Goal: Communication & Community: Answer question/provide support

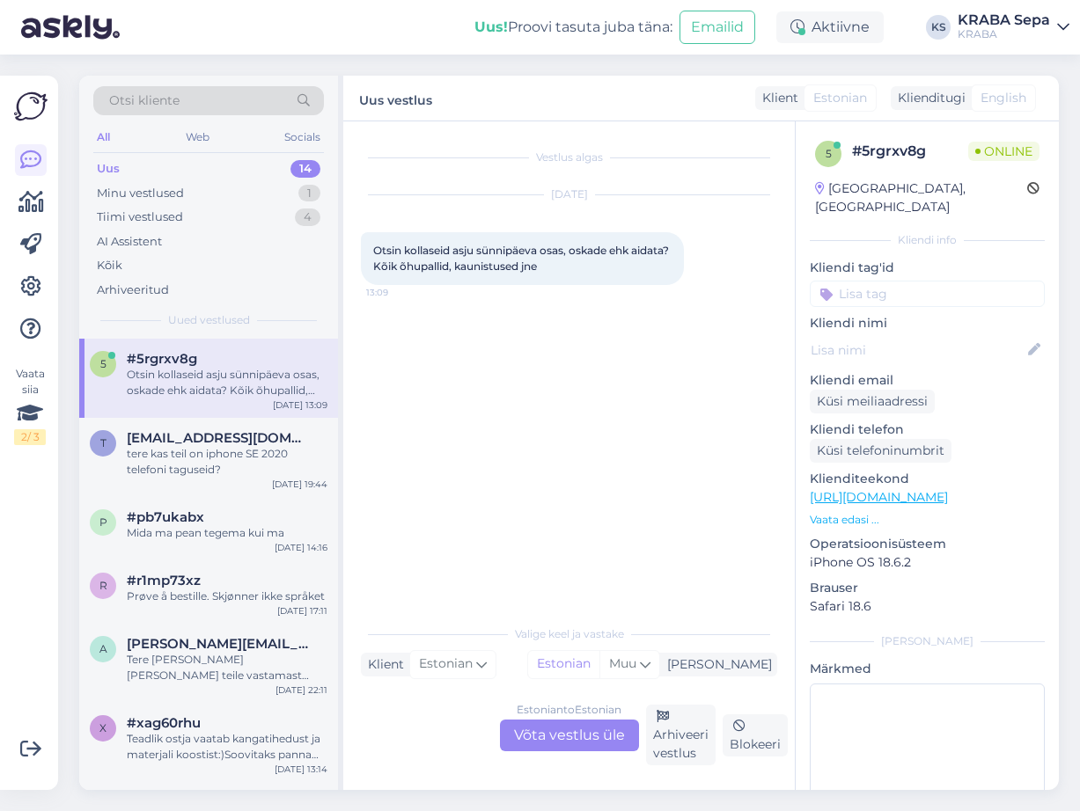
click at [558, 743] on div "Estonian to Estonian Võta vestlus üle" at bounding box center [569, 736] width 139 height 32
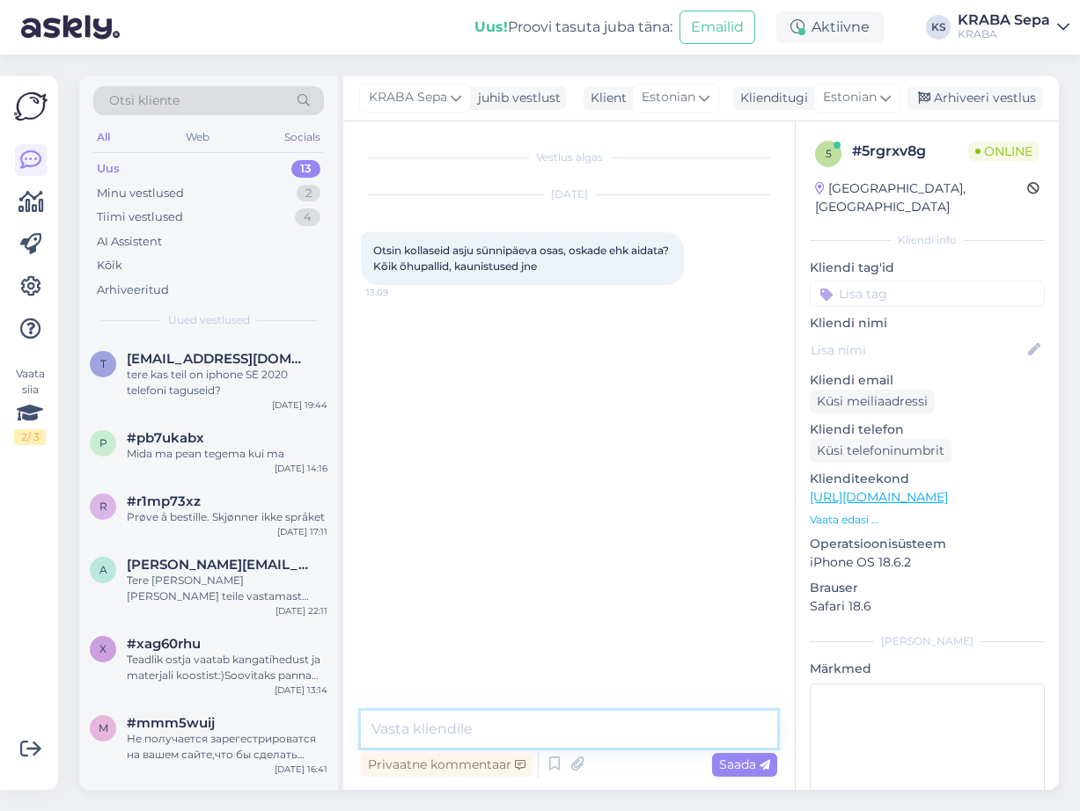
click at [459, 728] on textarea at bounding box center [569, 729] width 416 height 37
type textarea "t"
type textarea "Tere. Kas soovite tellida või kauplusest kohapealt?"
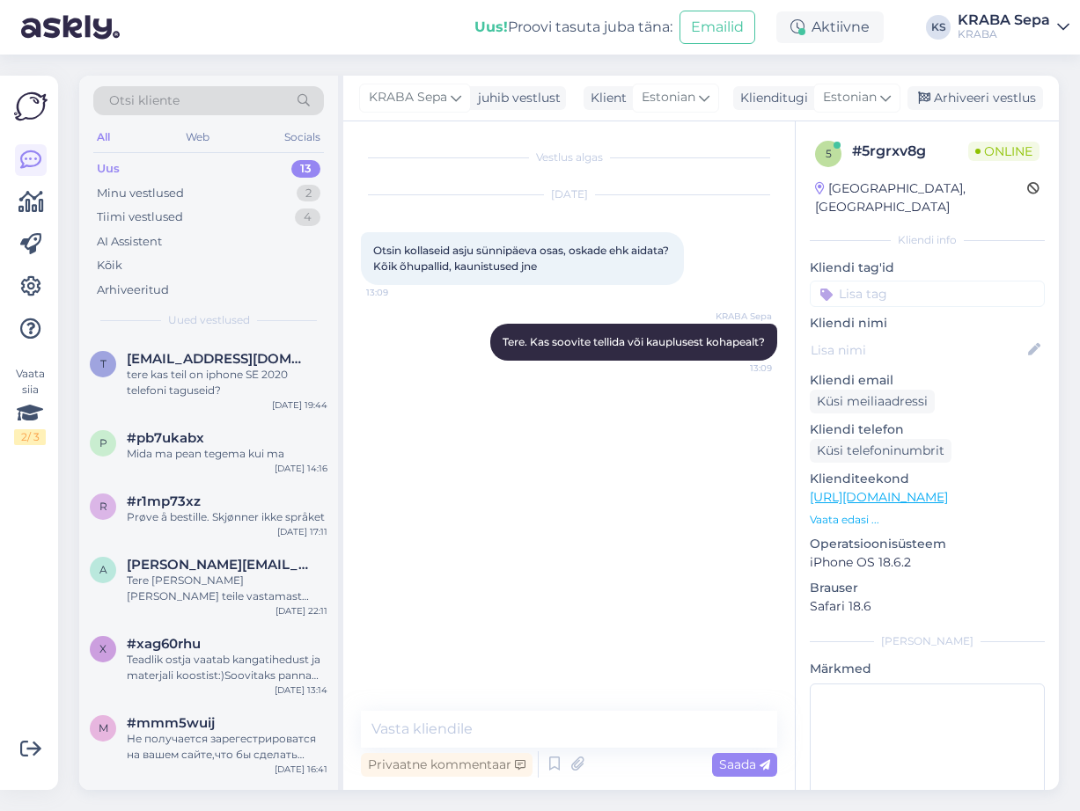
click at [859, 512] on p "Vaata edasi ..." at bounding box center [927, 520] width 235 height 16
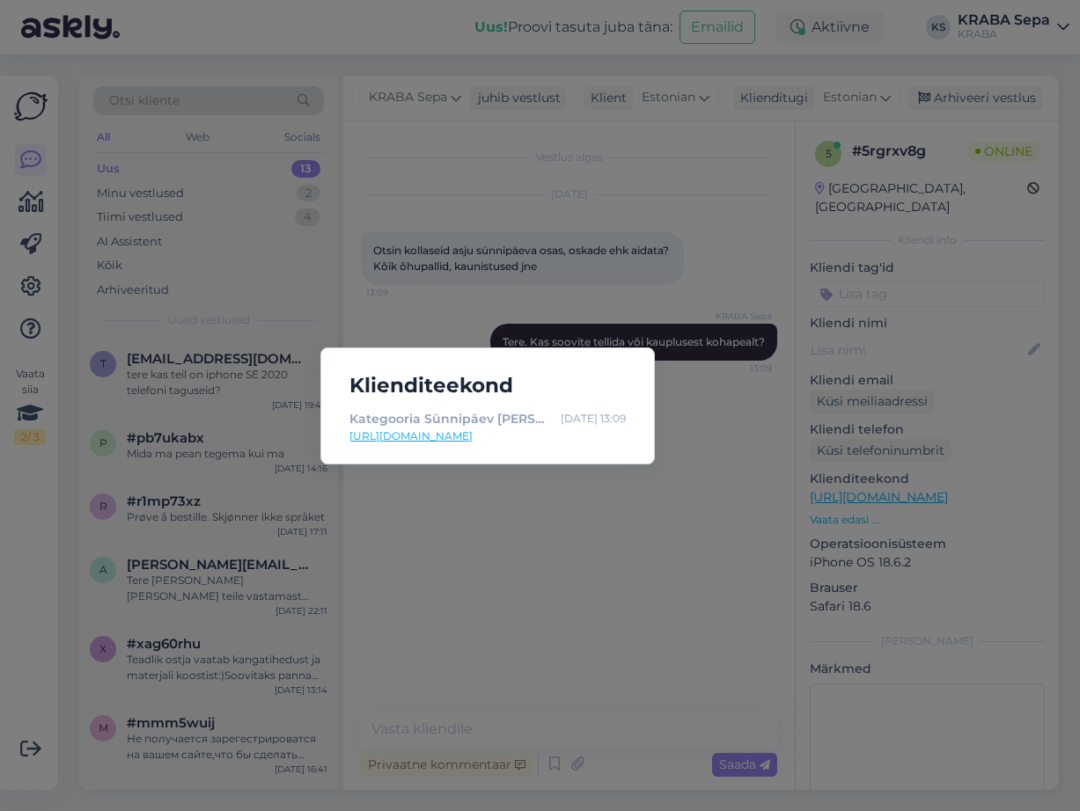
click at [505, 432] on link "[URL][DOMAIN_NAME]" at bounding box center [487, 437] width 276 height 16
click at [449, 592] on div "Klienditeekond Kategooria Sünnipäev [PERSON_NAME] - KRABA [DATE] 13:09 [URL][DO…" at bounding box center [540, 405] width 1080 height 811
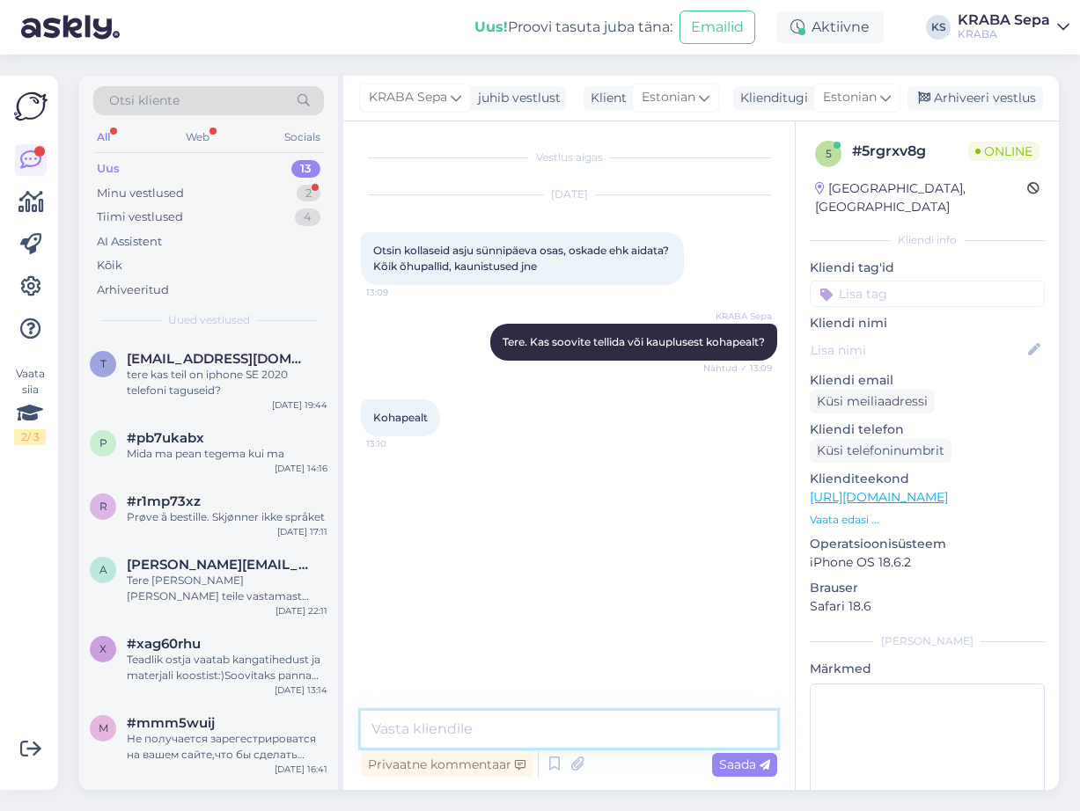
click at [456, 722] on textarea at bounding box center [569, 729] width 416 height 37
type textarea "Jah, on olemas kohapeal suur valik."
click at [751, 766] on span "Saada" at bounding box center [744, 765] width 51 height 16
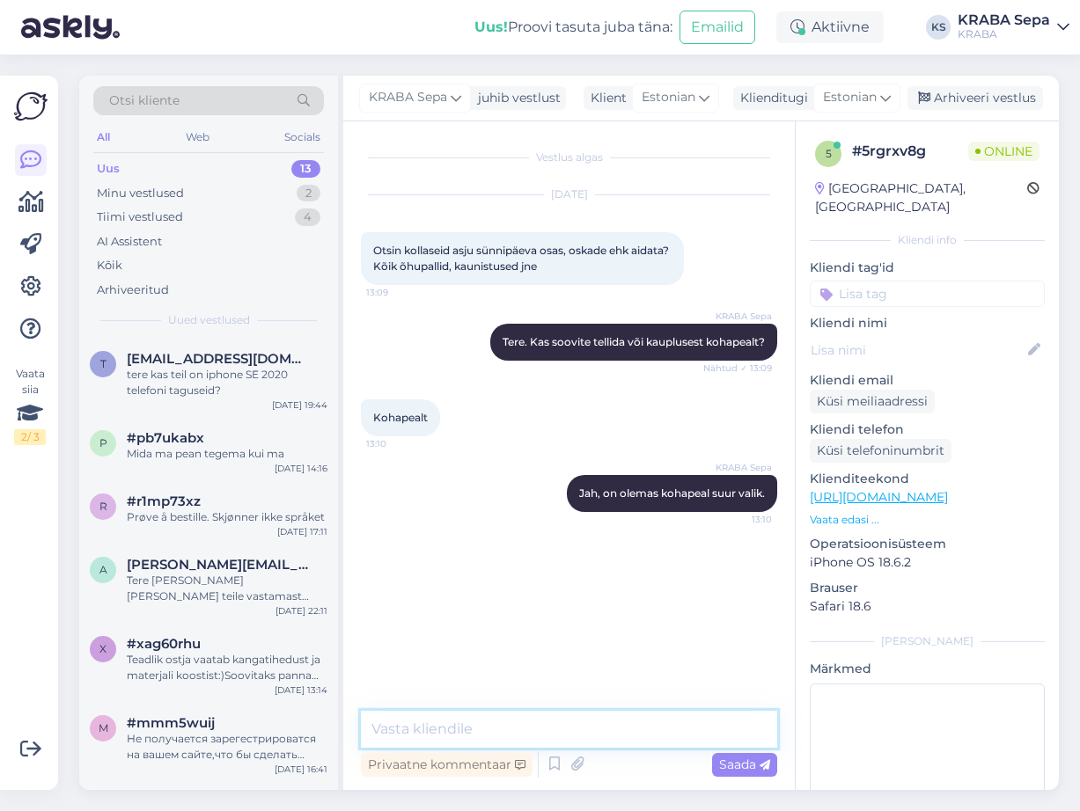
paste textarea "[URL][DOMAIN_NAME]"
type textarea "[URL][DOMAIN_NAME]"
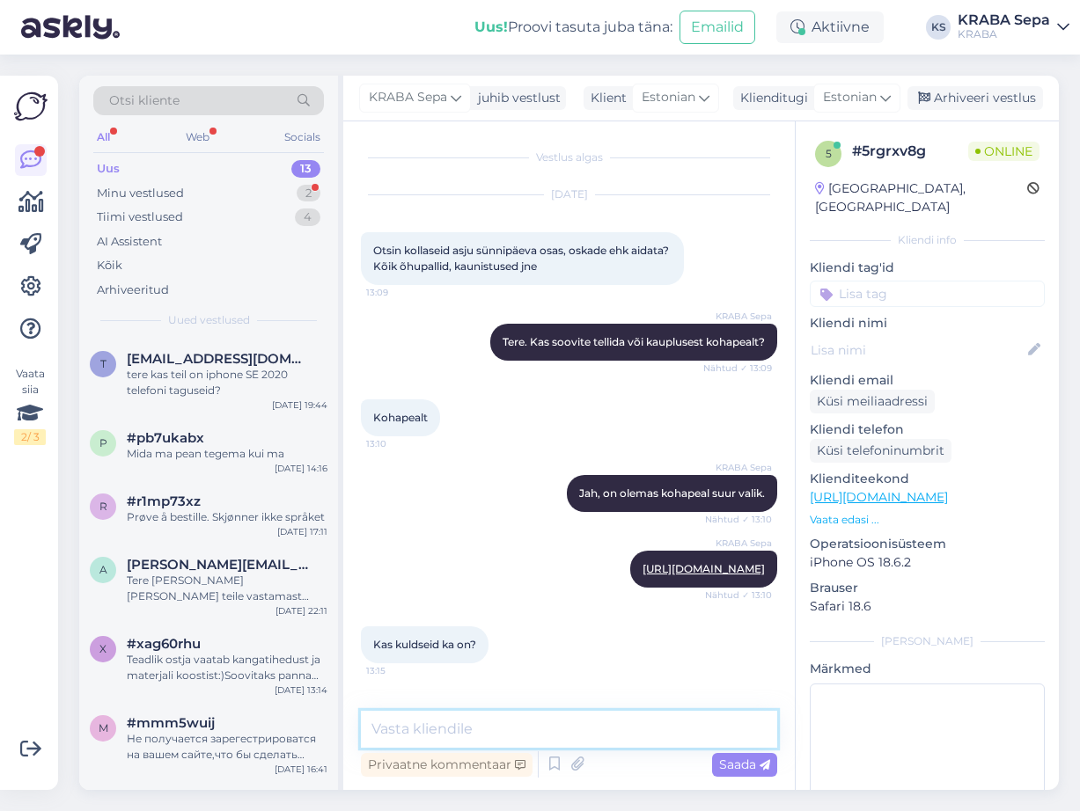
scroll to position [4, 0]
click at [873, 489] on link "[URL][DOMAIN_NAME]" at bounding box center [879, 497] width 138 height 16
click at [438, 726] on textarea at bounding box center [569, 729] width 416 height 37
paste textarea "[URL][DOMAIN_NAME]"
type textarea "[URL][DOMAIN_NAME]"
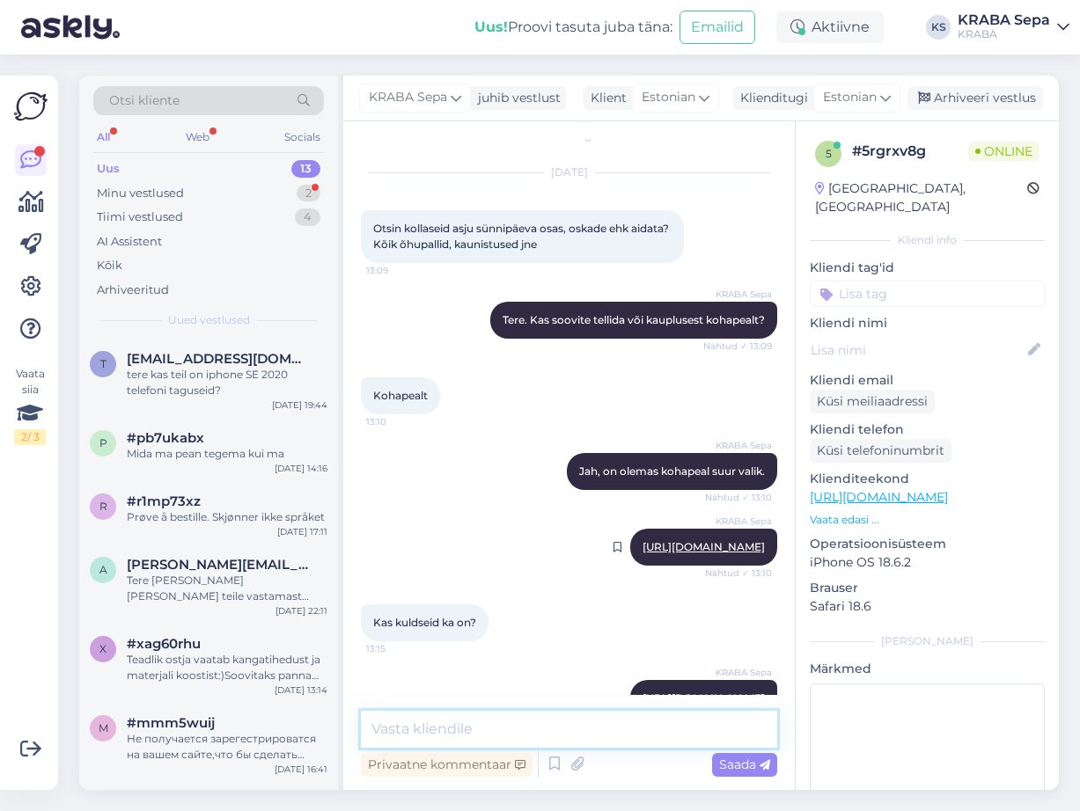
scroll to position [95, 0]
